Goal: Task Accomplishment & Management: Manage account settings

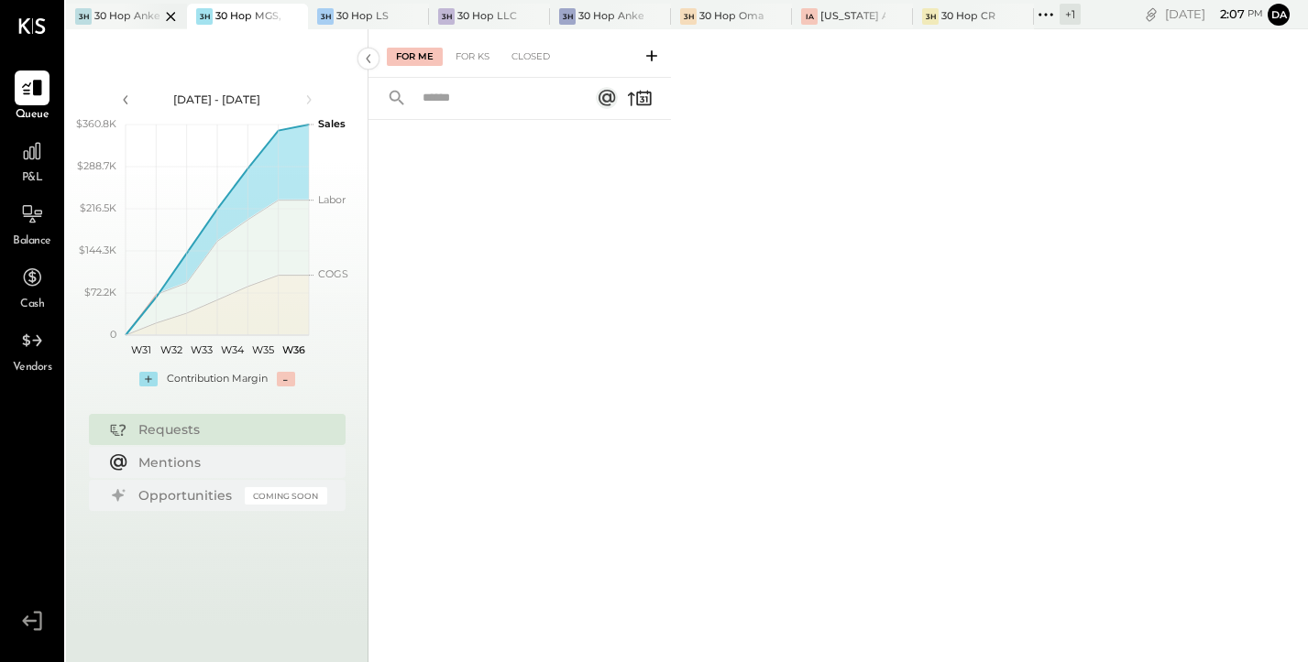
click at [121, 13] on div "30 Hop Ankeny" at bounding box center [126, 16] width 65 height 15
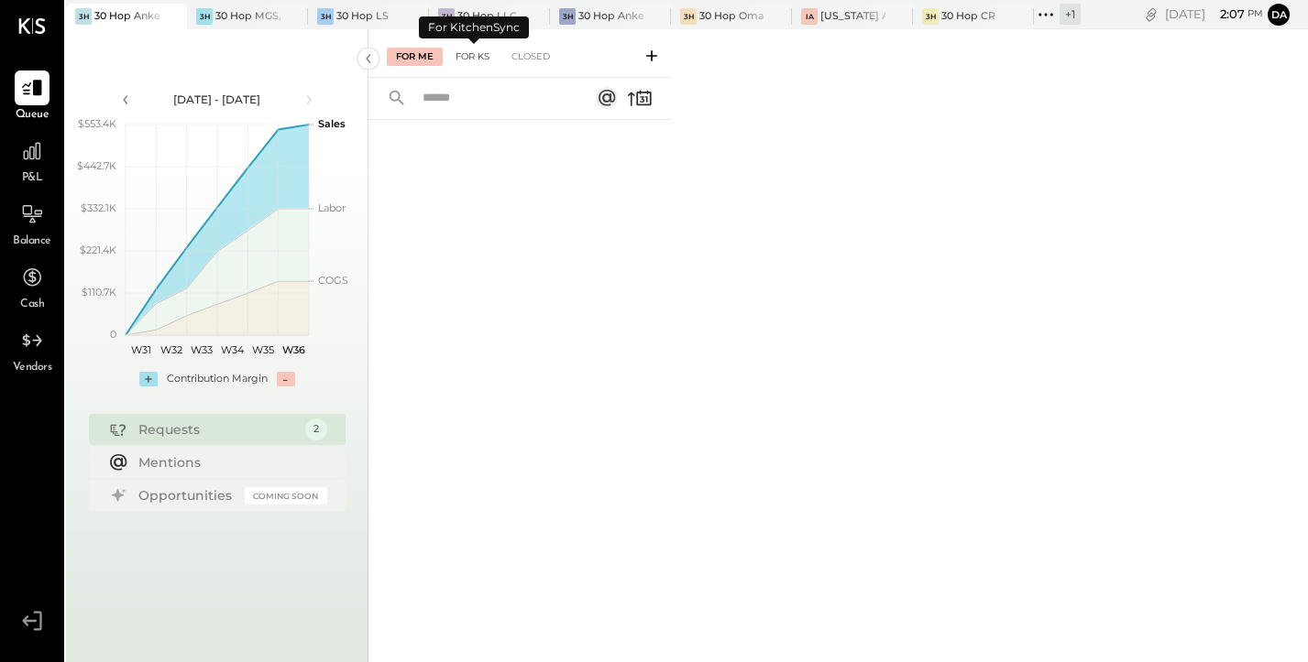
click at [485, 61] on div "For KS" at bounding box center [472, 57] width 52 height 18
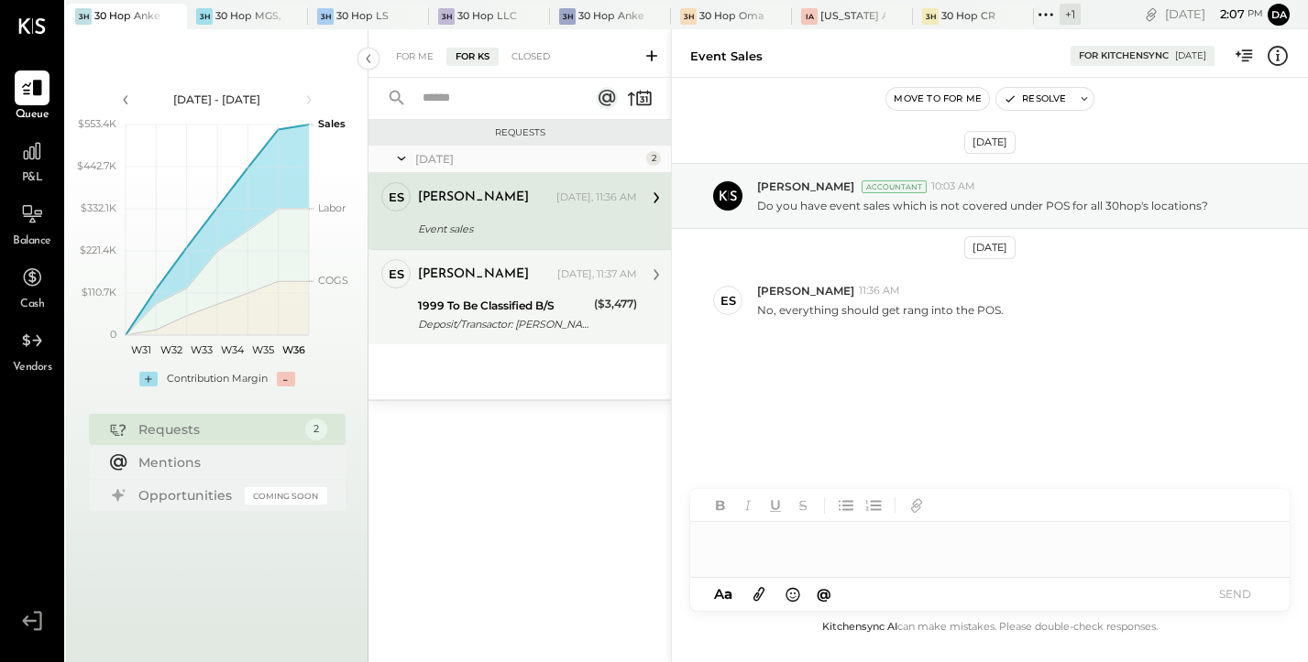
click at [481, 308] on div "1999 To Be Classified B/S" at bounding box center [503, 306] width 170 height 18
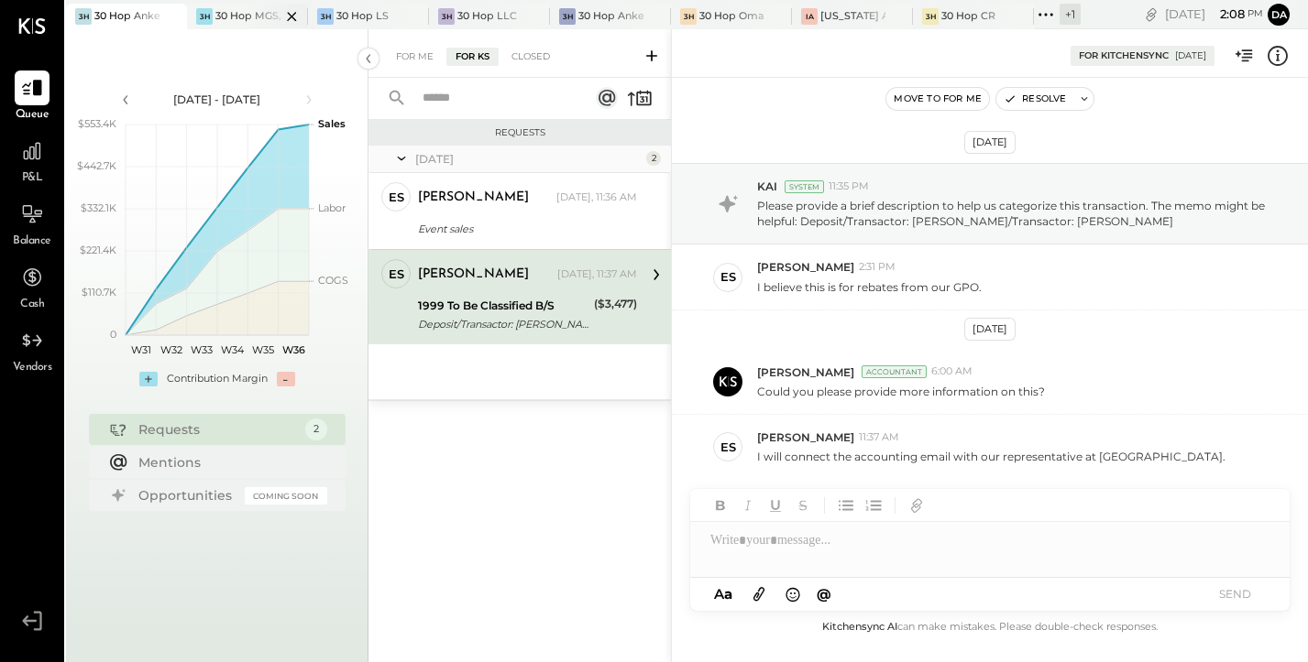
click at [256, 17] on div at bounding box center [276, 16] width 64 height 25
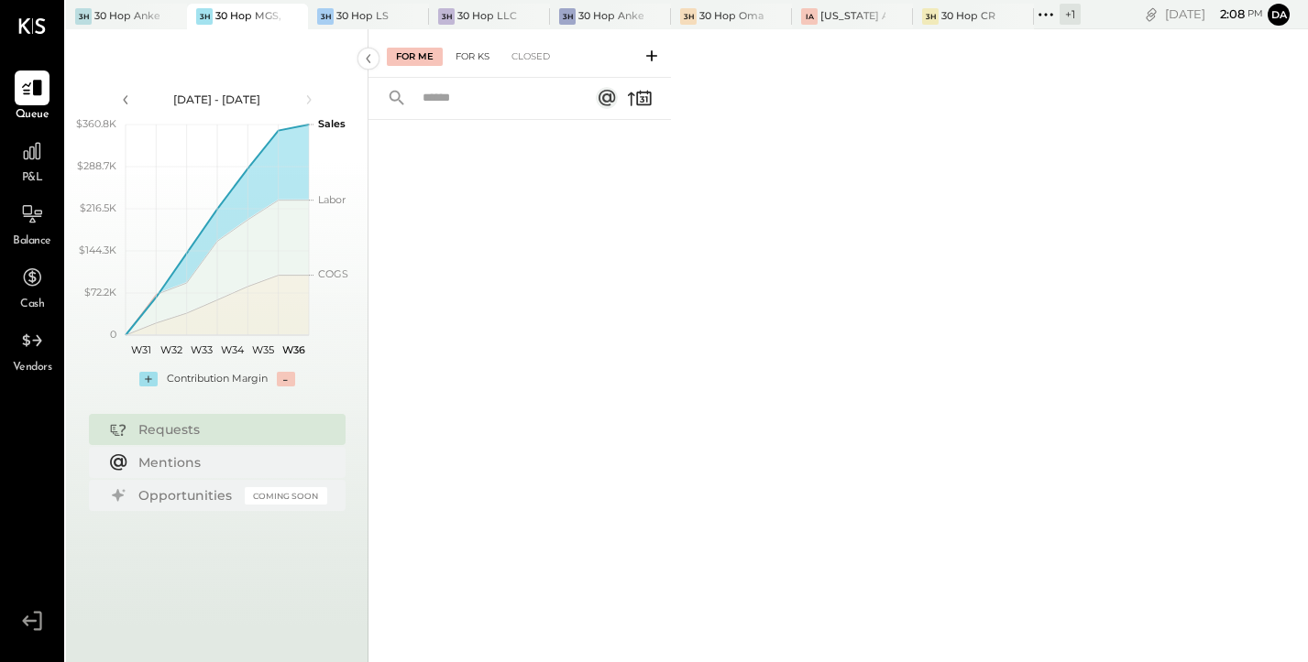
click at [470, 58] on div "For KS" at bounding box center [472, 57] width 52 height 18
click at [532, 60] on div "Closed" at bounding box center [530, 57] width 57 height 18
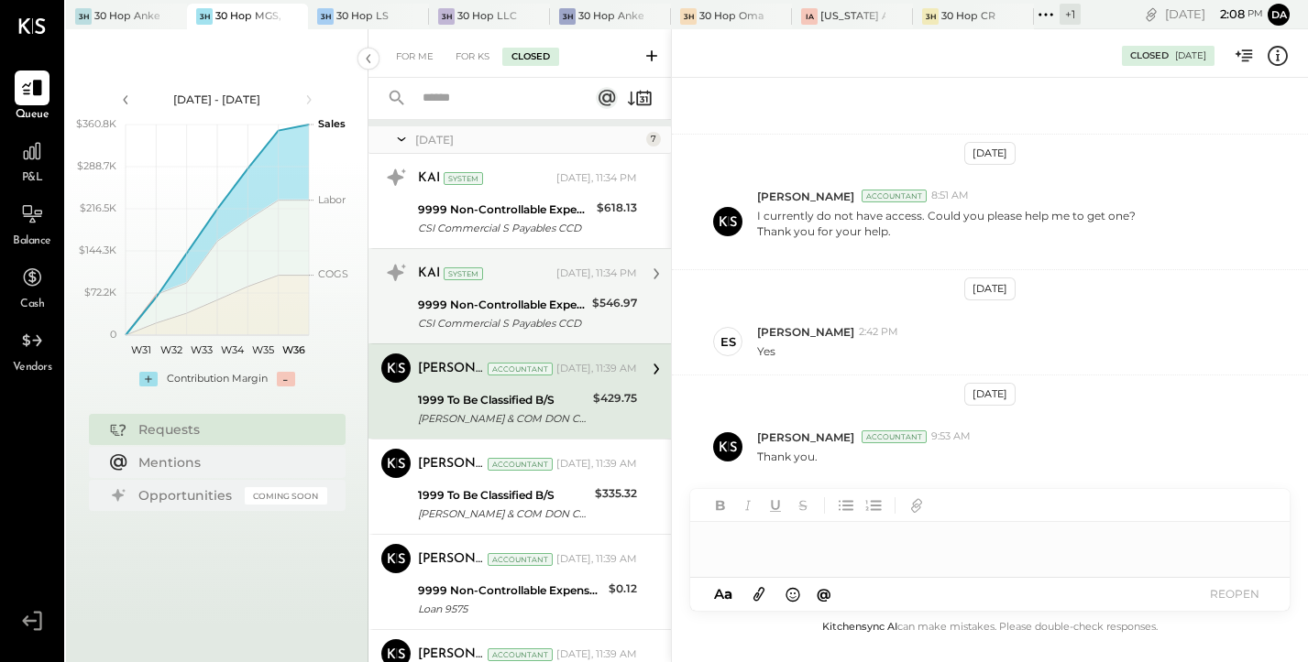
scroll to position [288, 0]
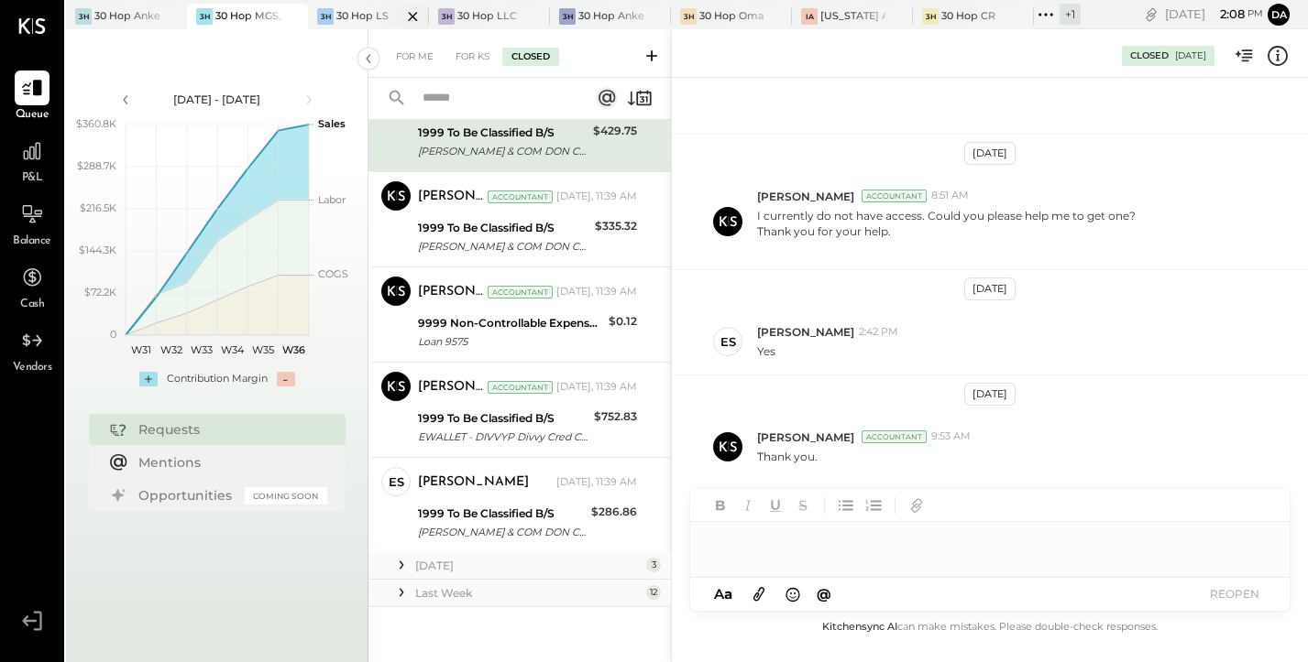
click at [367, 10] on div at bounding box center [397, 16] width 64 height 25
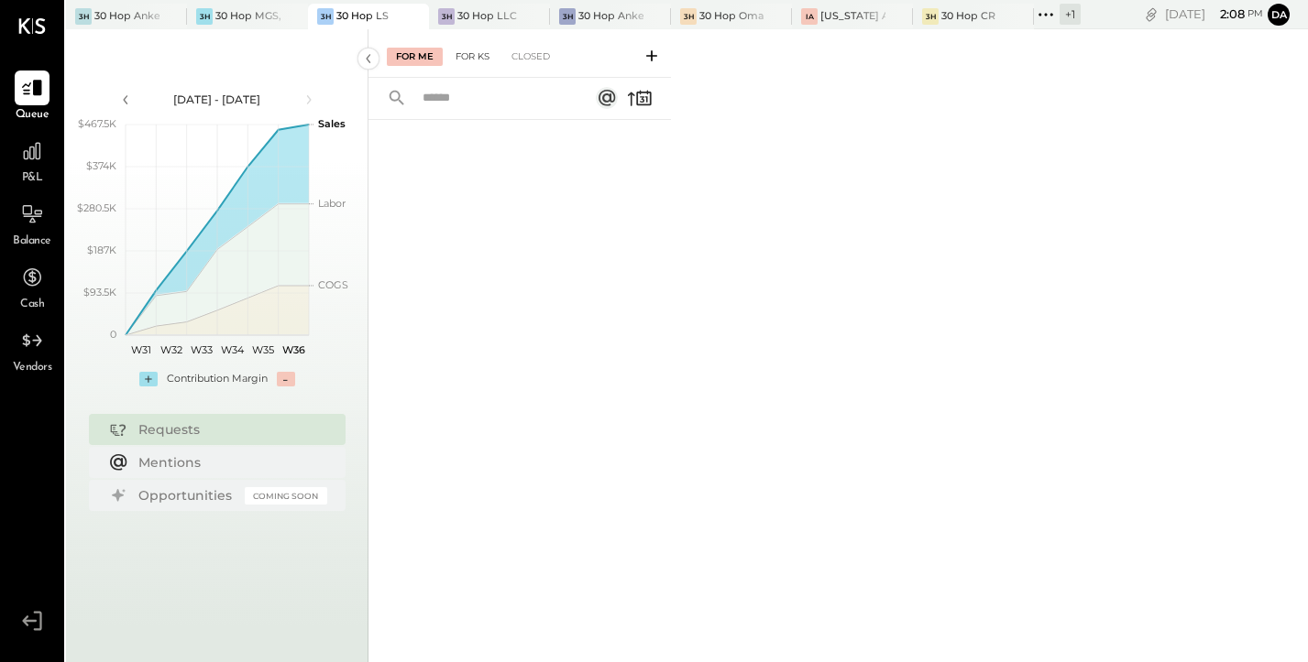
click at [472, 60] on div "For KS" at bounding box center [472, 57] width 52 height 18
click at [466, 5] on div "3H 30 Hop LLC" at bounding box center [489, 17] width 121 height 26
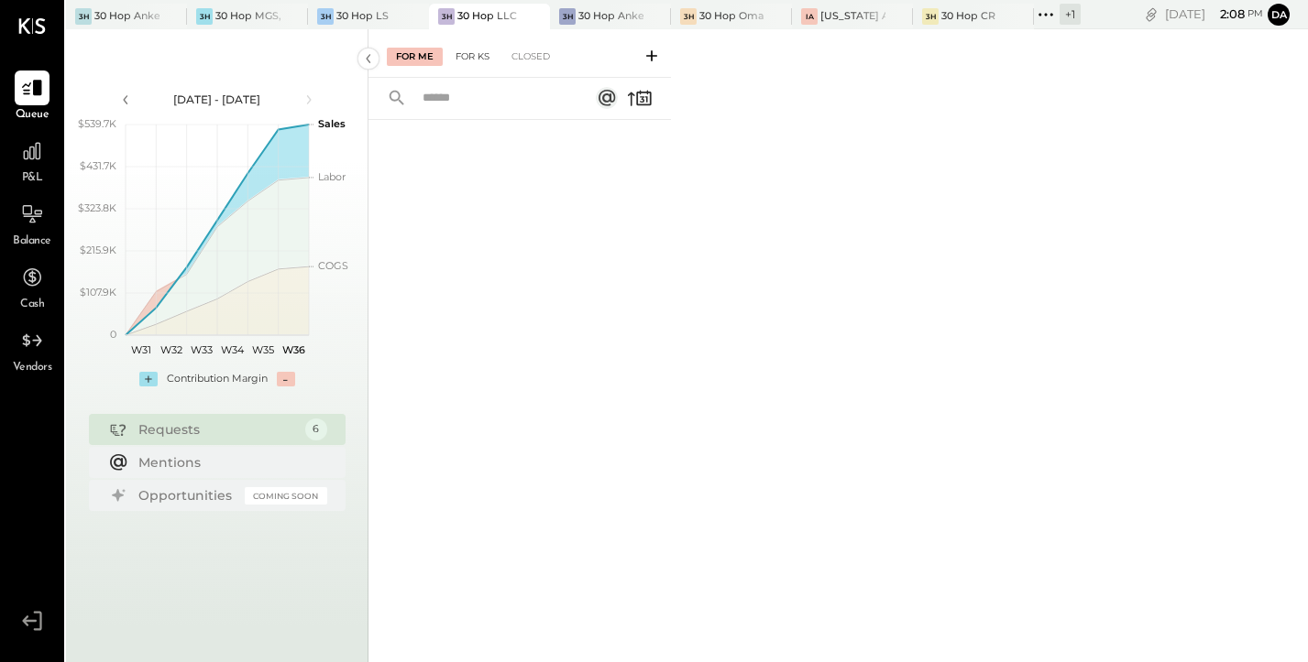
click at [470, 52] on div "For KS" at bounding box center [472, 57] width 52 height 18
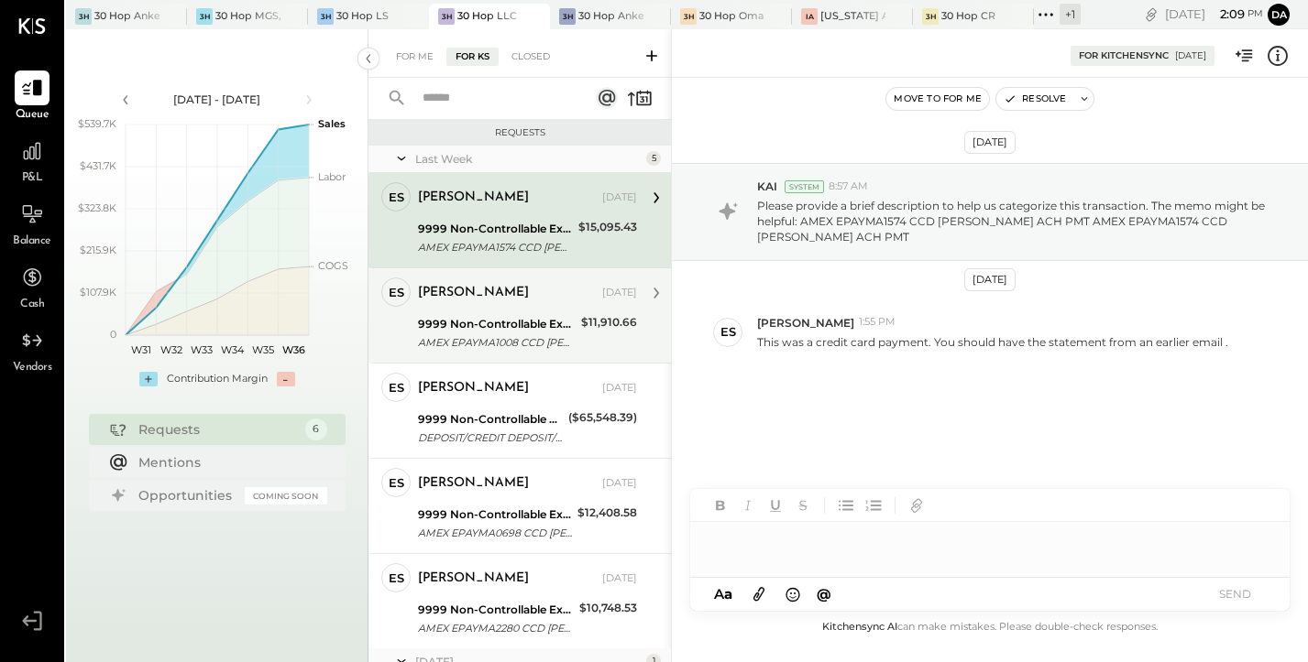
click at [475, 304] on div "[PERSON_NAME] [DATE]" at bounding box center [527, 293] width 219 height 26
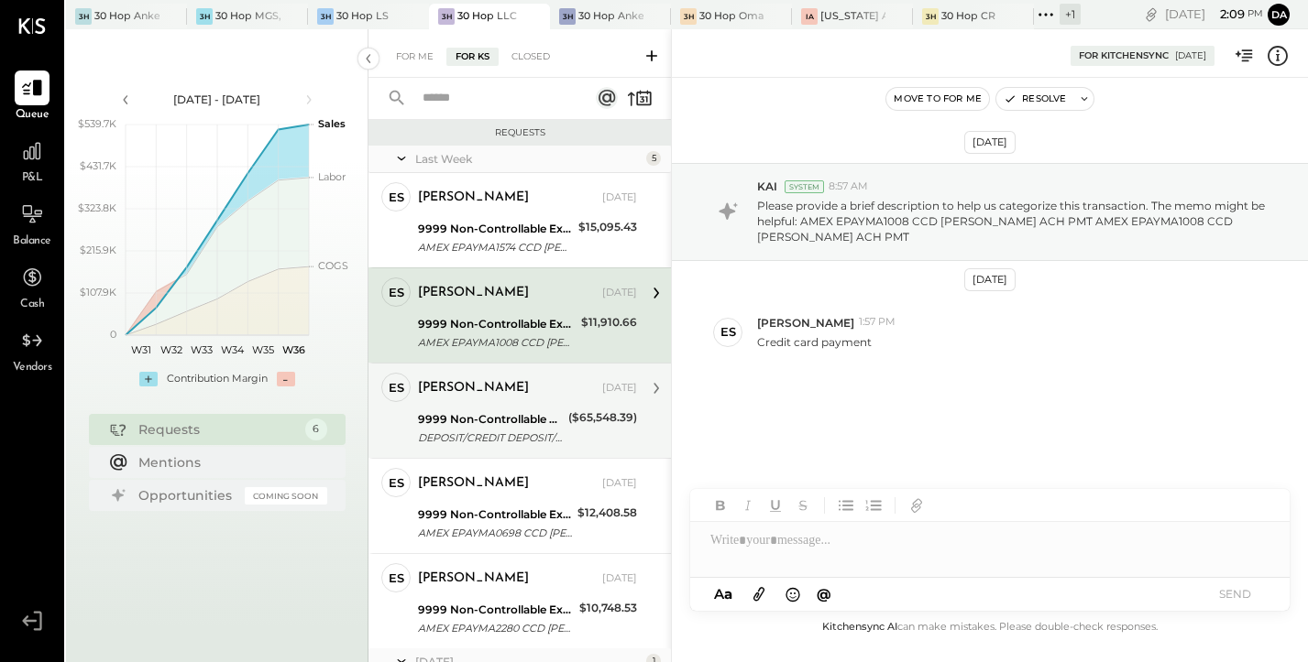
click at [464, 422] on div "9999 Non-Controllable Expenses:Other Income and Expenses:To Be Classified P&L" at bounding box center [490, 419] width 145 height 18
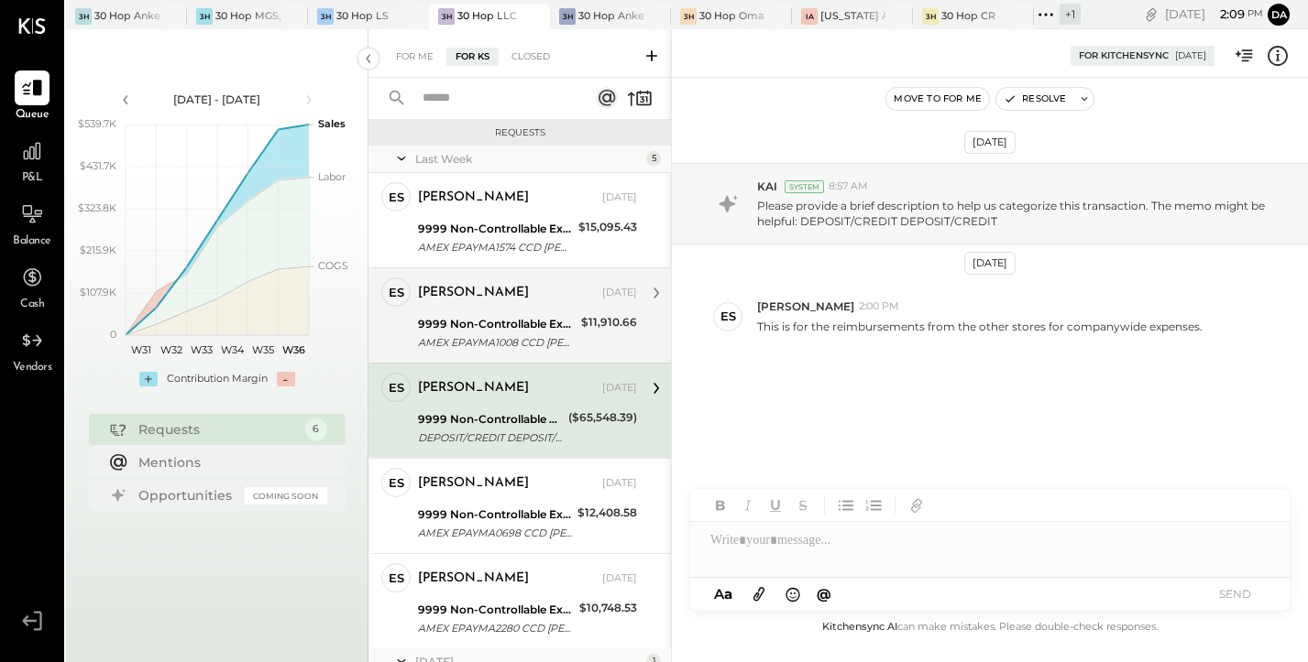
click at [487, 312] on div "[PERSON_NAME] [DATE] 9999 Non-Controllable Expenses:Other Income and Expenses:T…" at bounding box center [527, 316] width 219 height 76
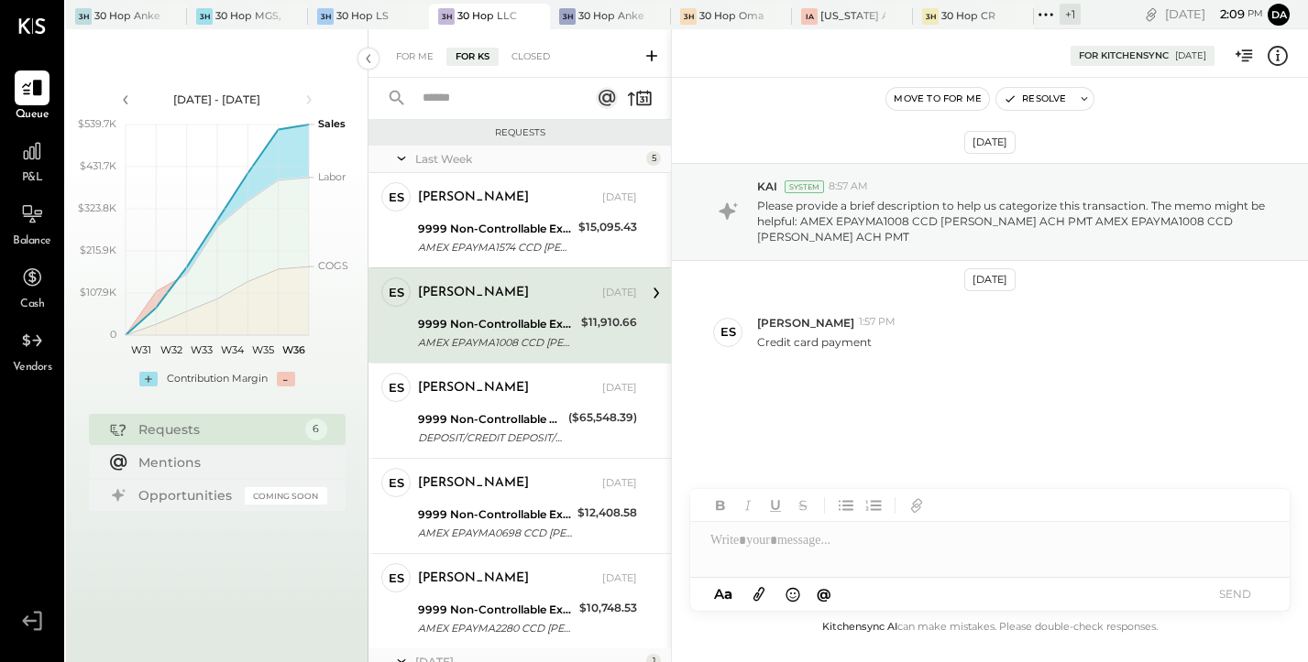
scroll to position [111, 0]
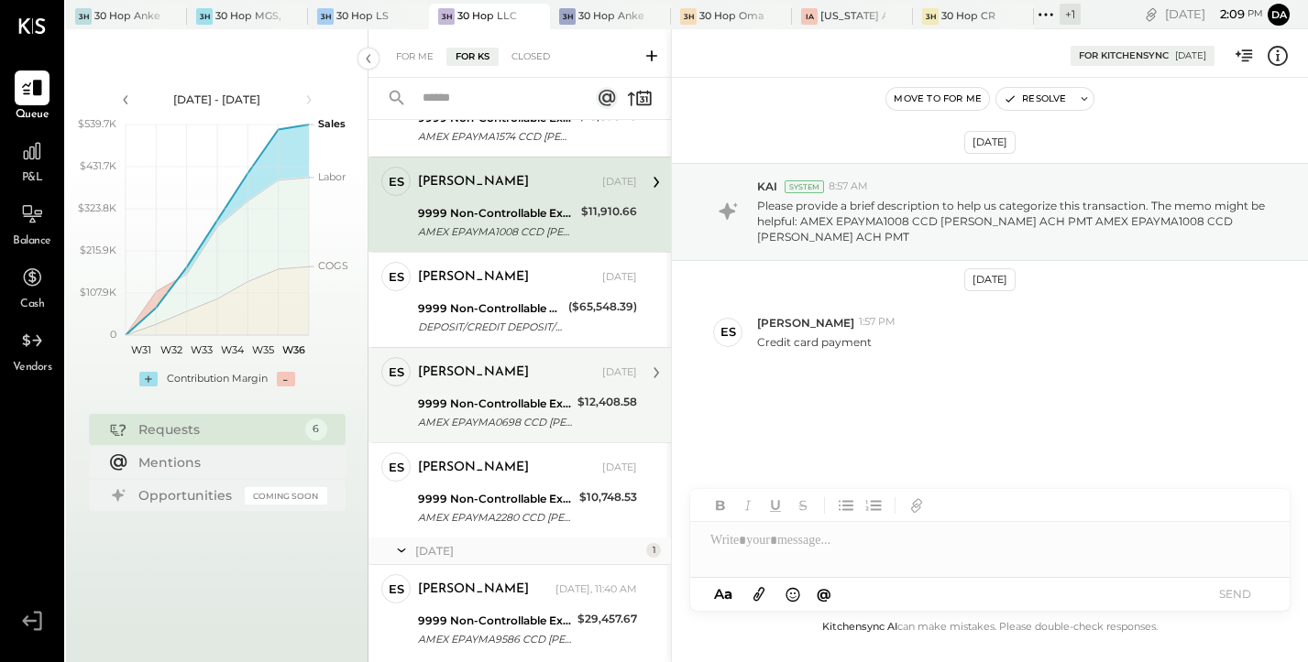
click at [492, 374] on div "[PERSON_NAME]" at bounding box center [473, 373] width 111 height 18
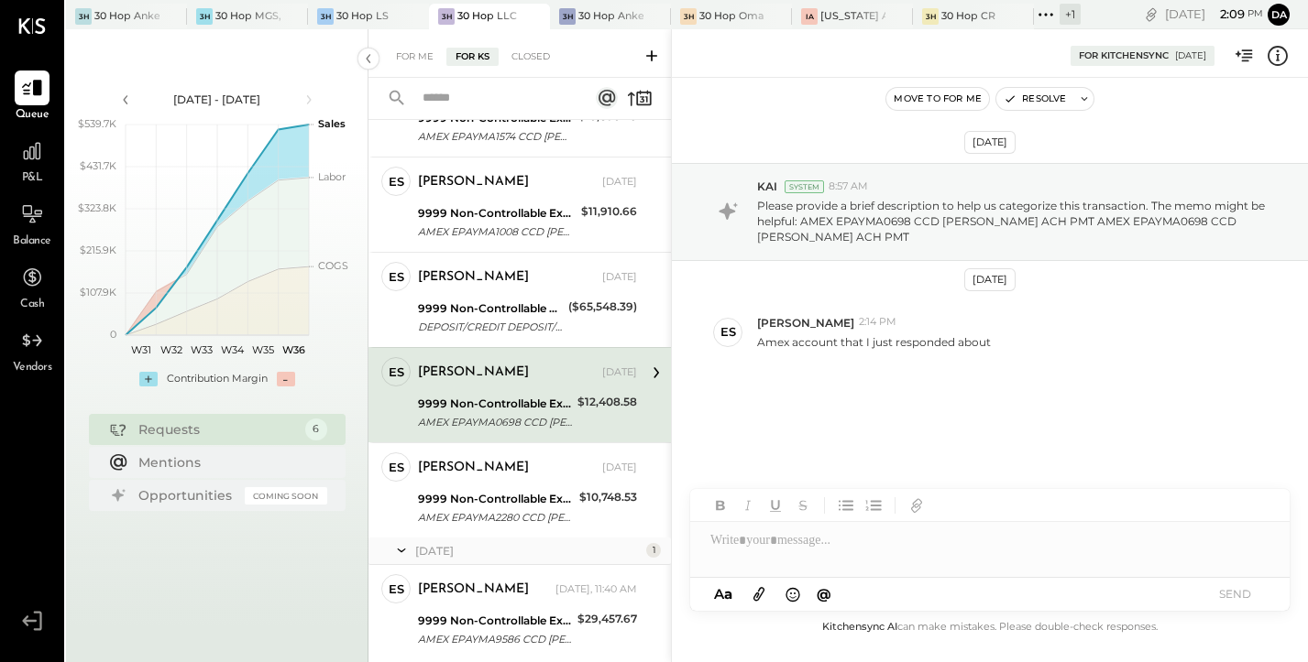
scroll to position [164, 0]
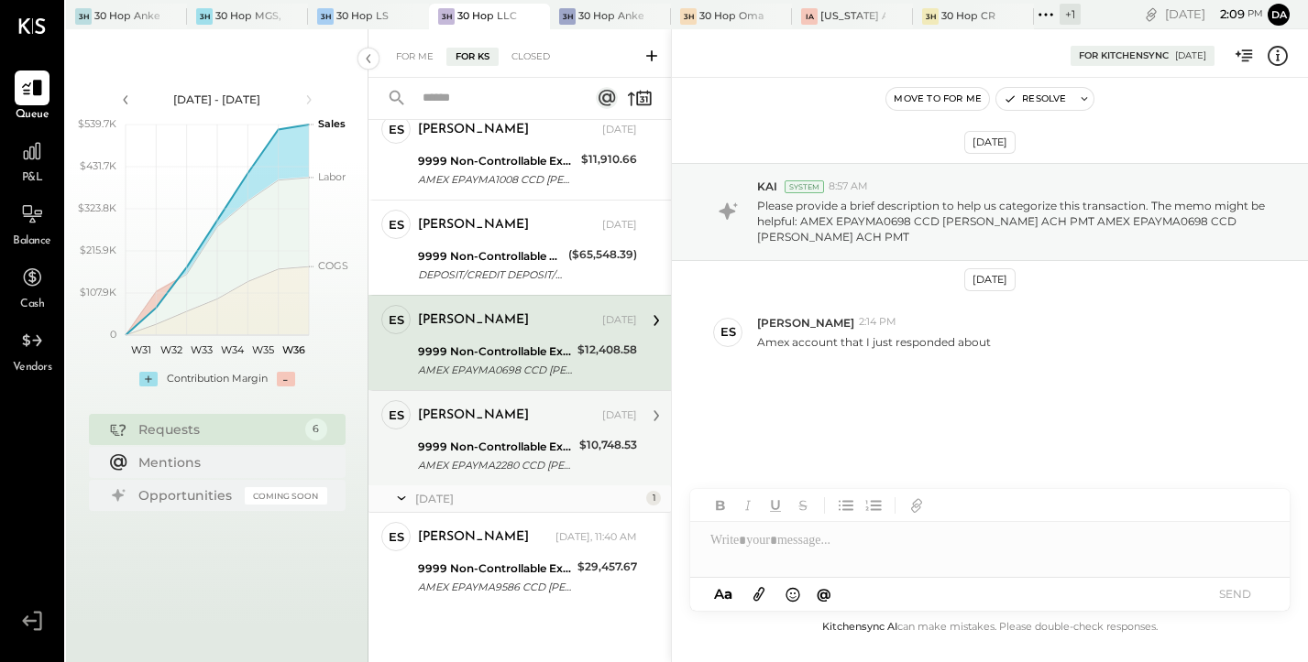
click at [495, 436] on div "9999 Non-Controllable Expenses:Other Income and Expenses:To Be Classified P&L A…" at bounding box center [496, 456] width 156 height 40
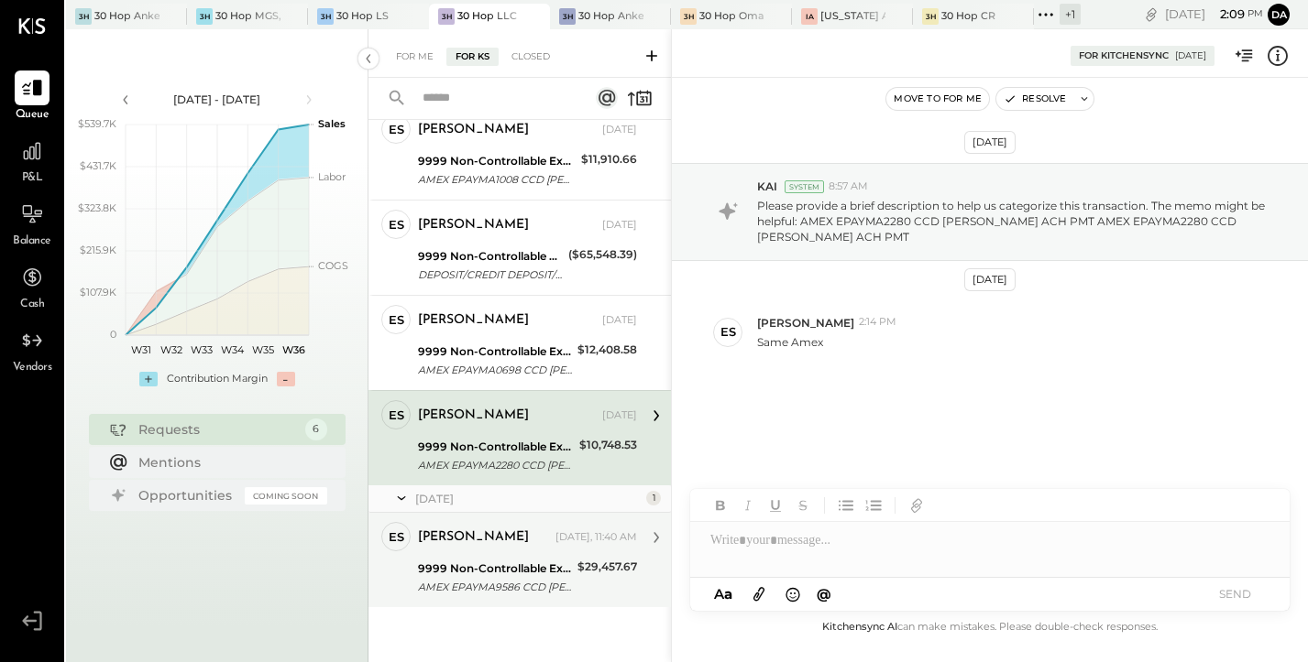
click at [491, 582] on div "AMEX EPAYMA9586 CCD [PERSON_NAME] ACH PMT AMEX EPAYMA9586 CCD [PERSON_NAME] ACH…" at bounding box center [495, 587] width 154 height 18
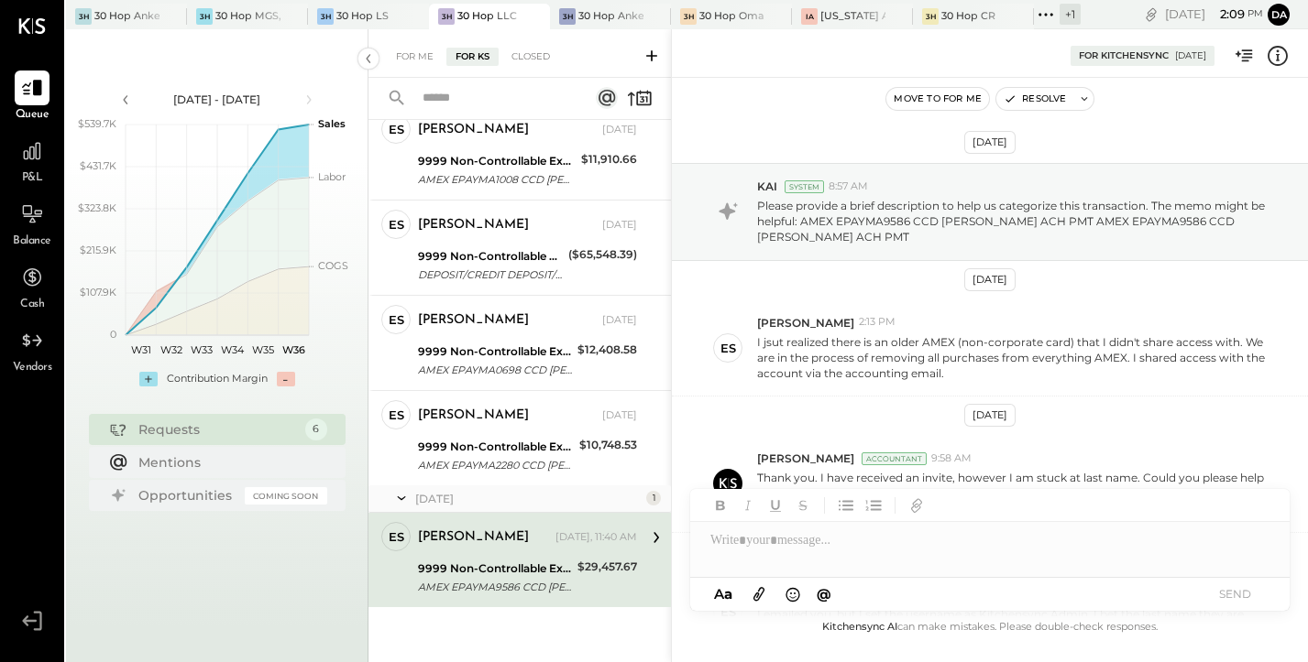
scroll to position [173, 0]
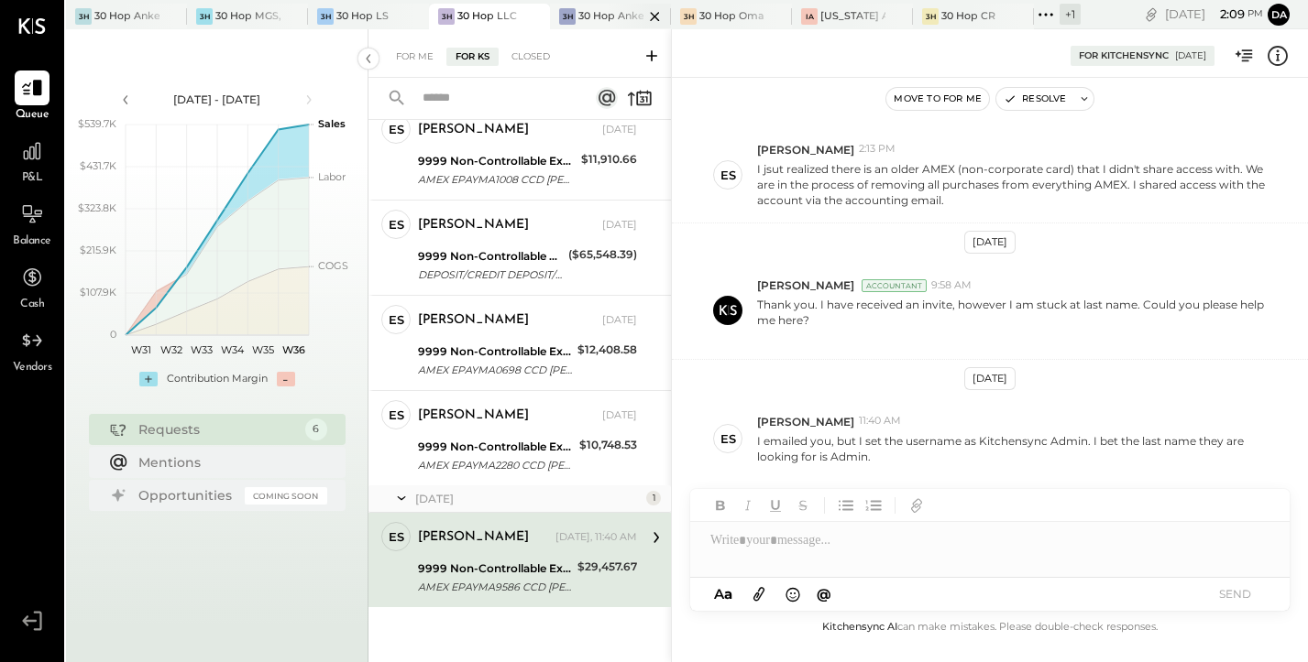
click at [593, 11] on div "30 Hop Ankeny" at bounding box center [610, 16] width 65 height 15
